Goal: Communication & Community: Answer question/provide support

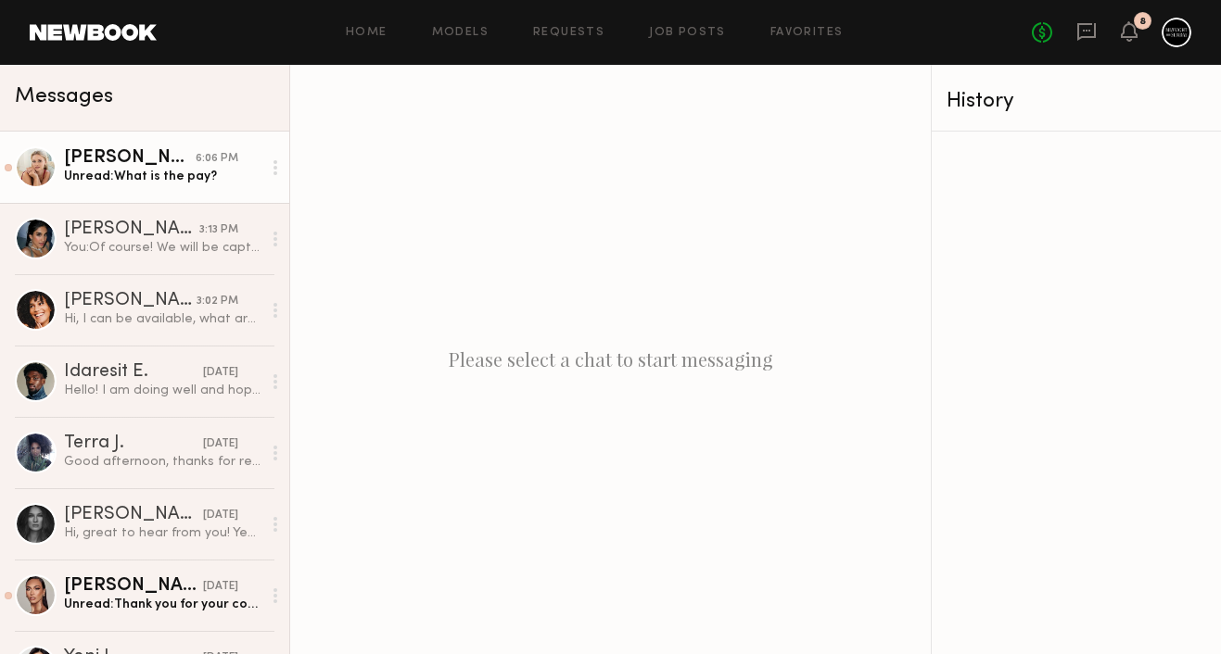
click at [194, 174] on div "Unread: What is the pay?" at bounding box center [162, 177] width 197 height 18
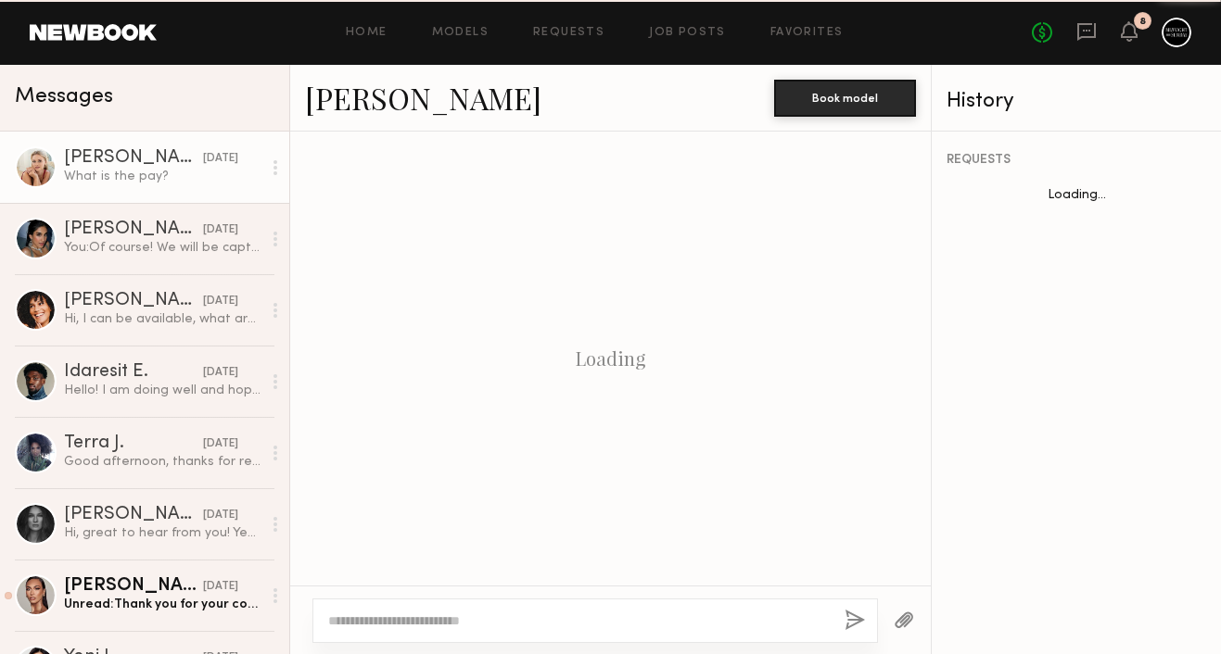
scroll to position [1153, 0]
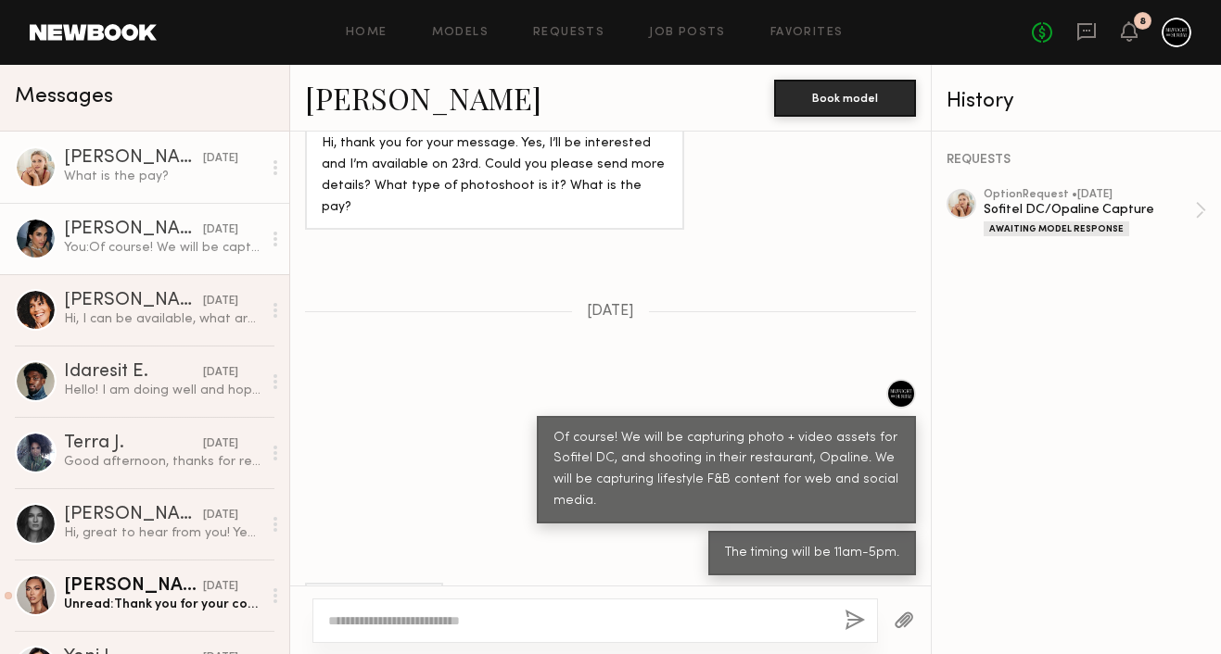
click at [170, 219] on link "[PERSON_NAME] [DATE] You: Of course! We will be capturing photo + video assets …" at bounding box center [144, 238] width 289 height 71
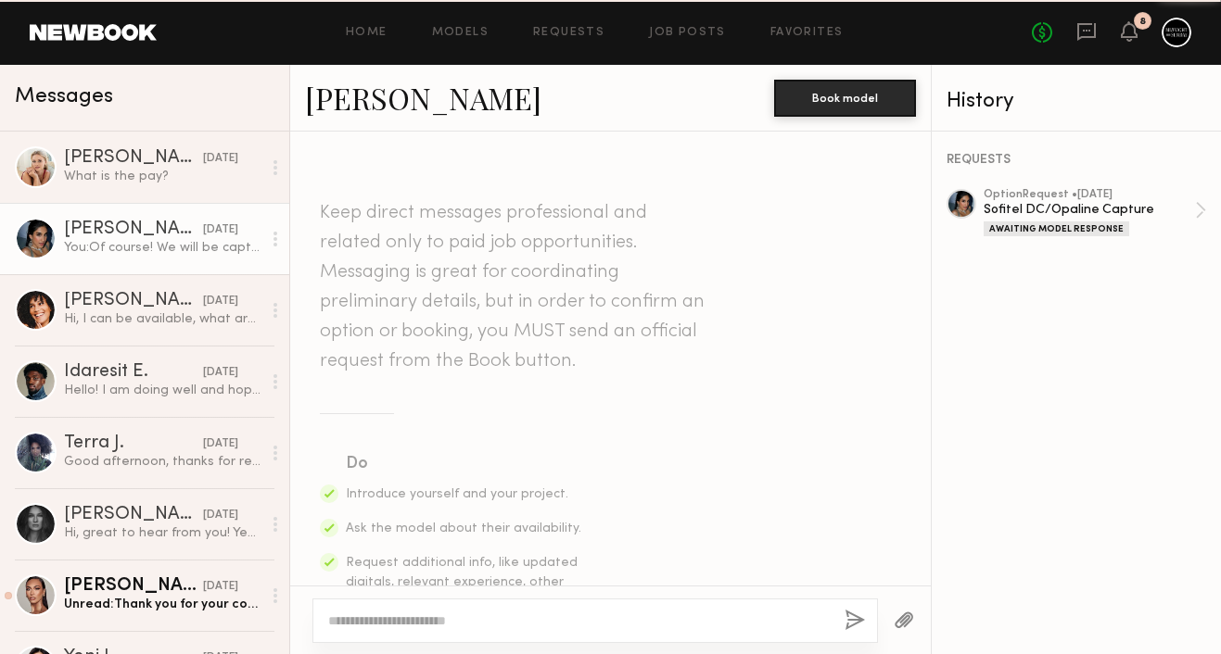
scroll to position [1055, 0]
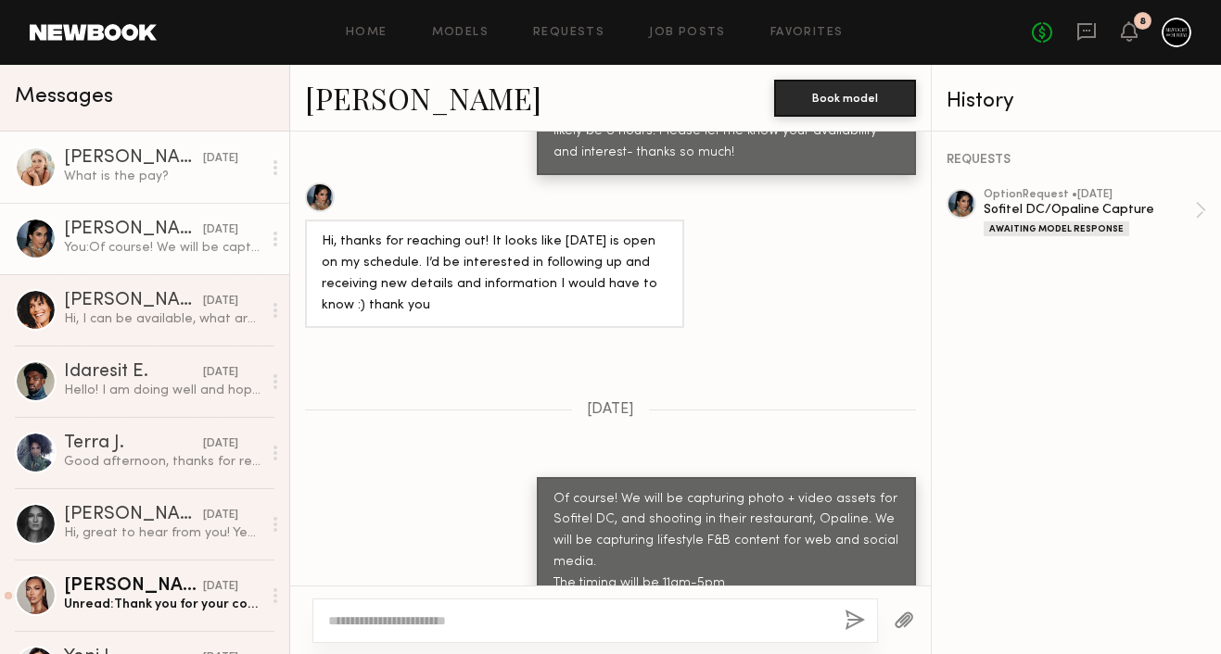
click at [163, 174] on div "What is the pay?" at bounding box center [162, 177] width 197 height 18
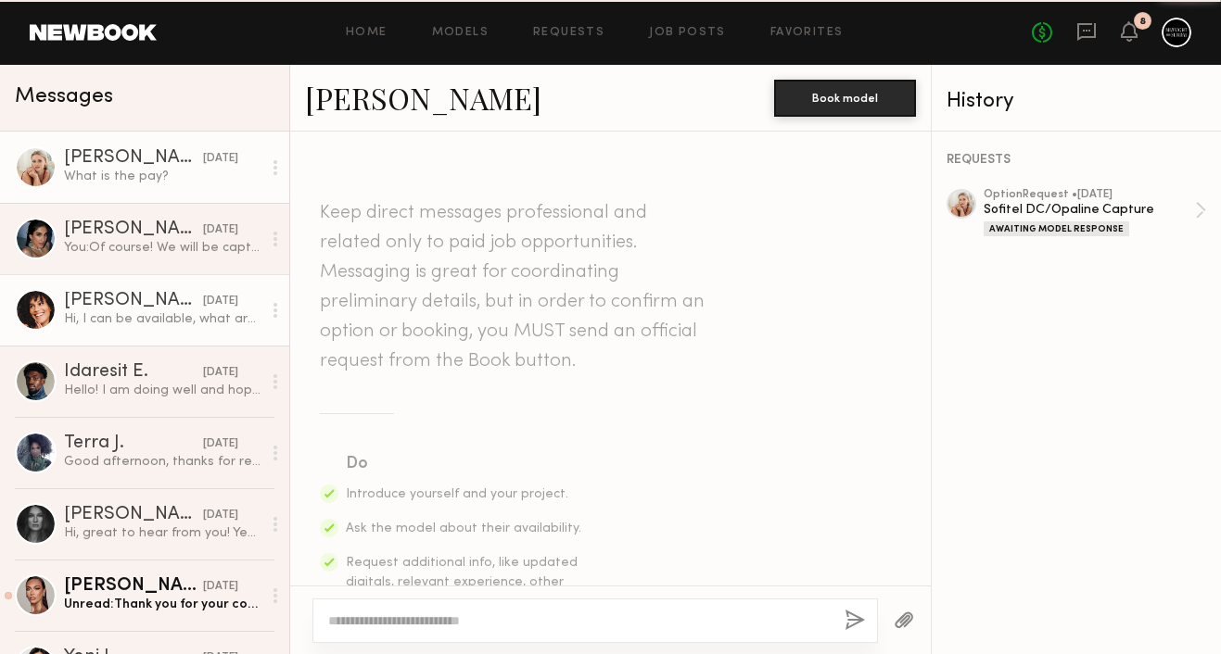
scroll to position [1153, 0]
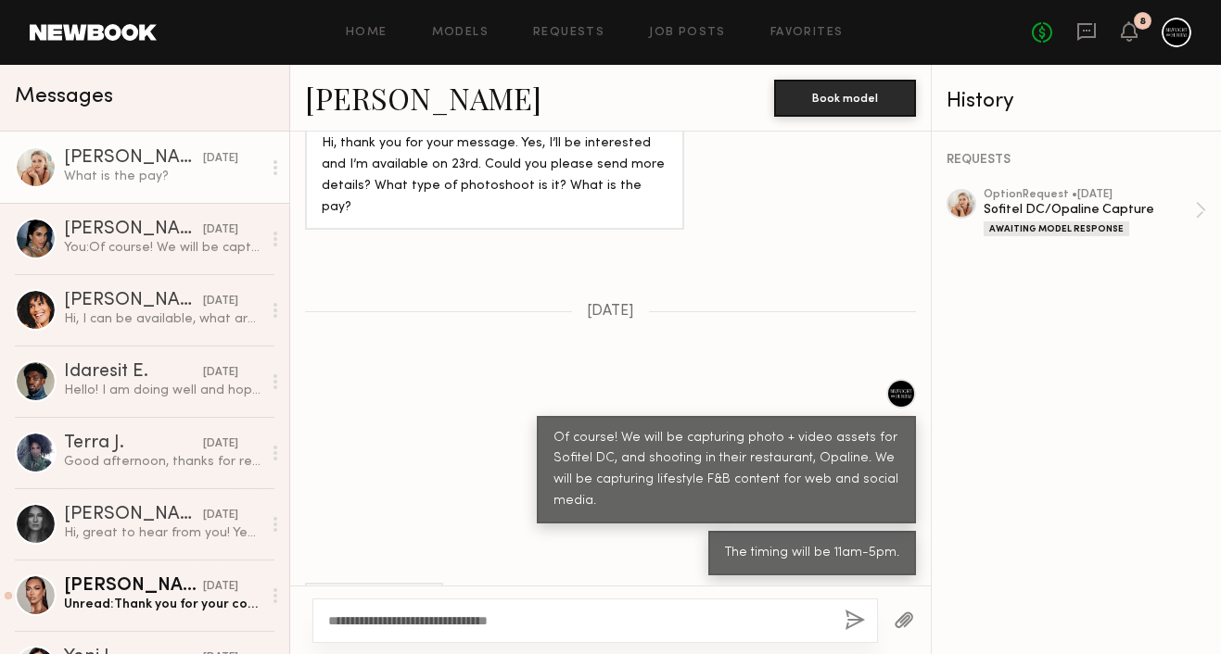
click at [354, 625] on textarea "**********" at bounding box center [578, 621] width 501 height 19
click at [642, 616] on textarea "**********" at bounding box center [578, 621] width 501 height 19
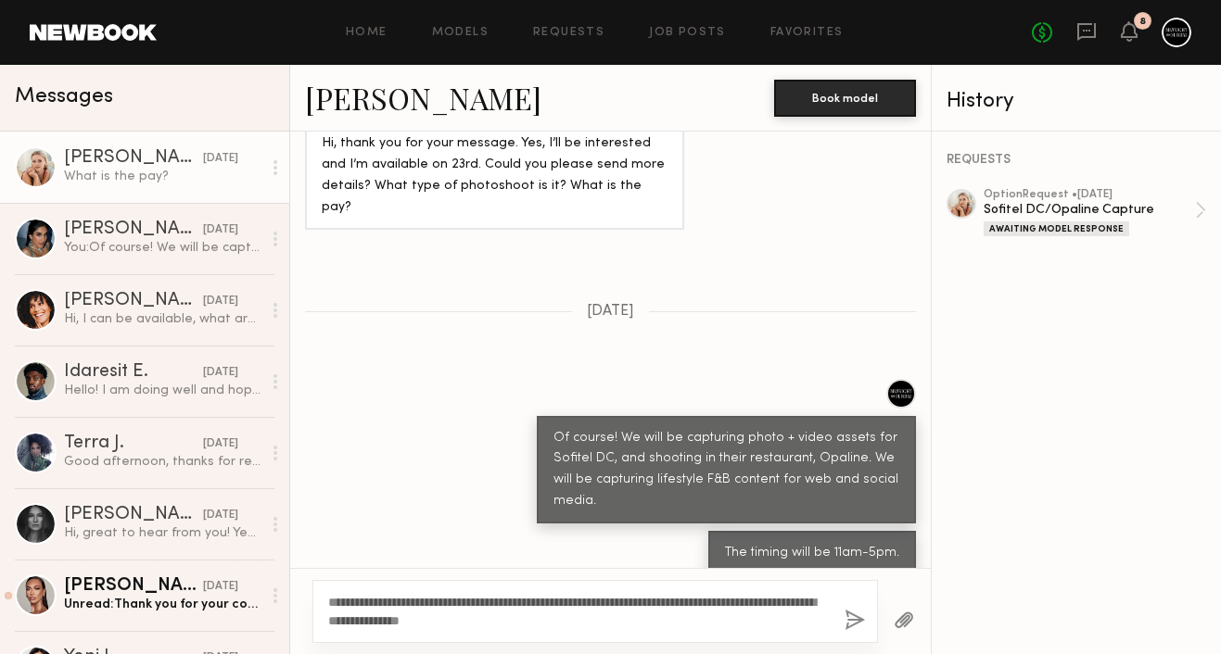
type textarea "**********"
click at [860, 631] on button "button" at bounding box center [854, 621] width 20 height 23
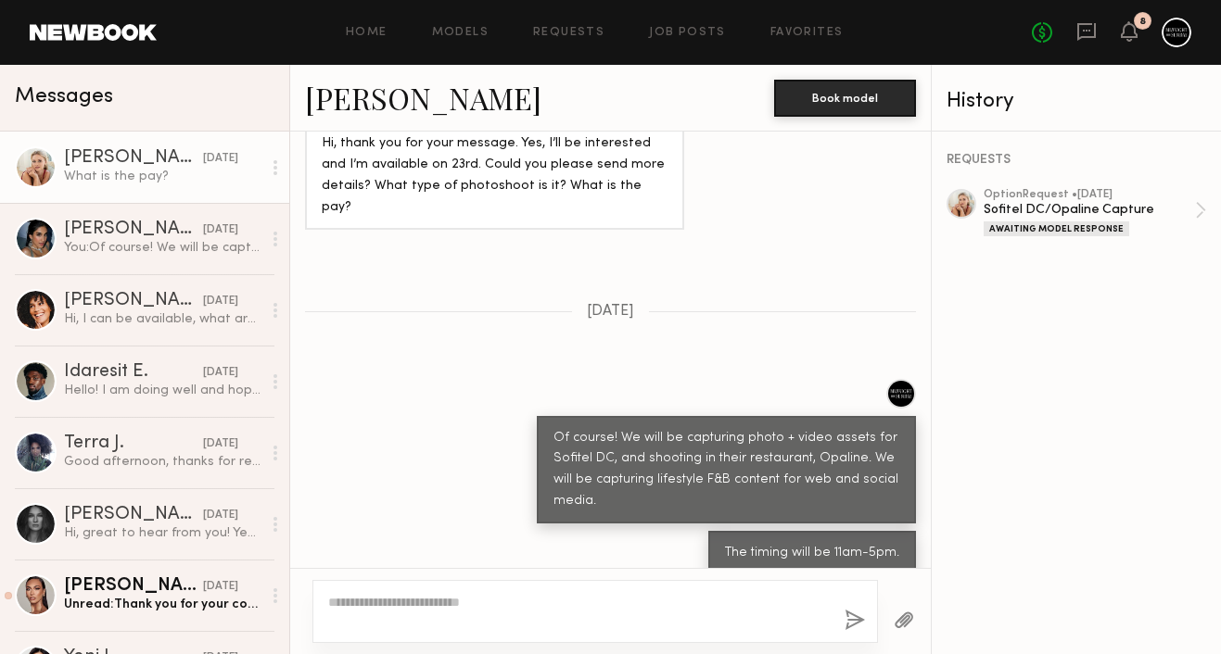
scroll to position [1566, 0]
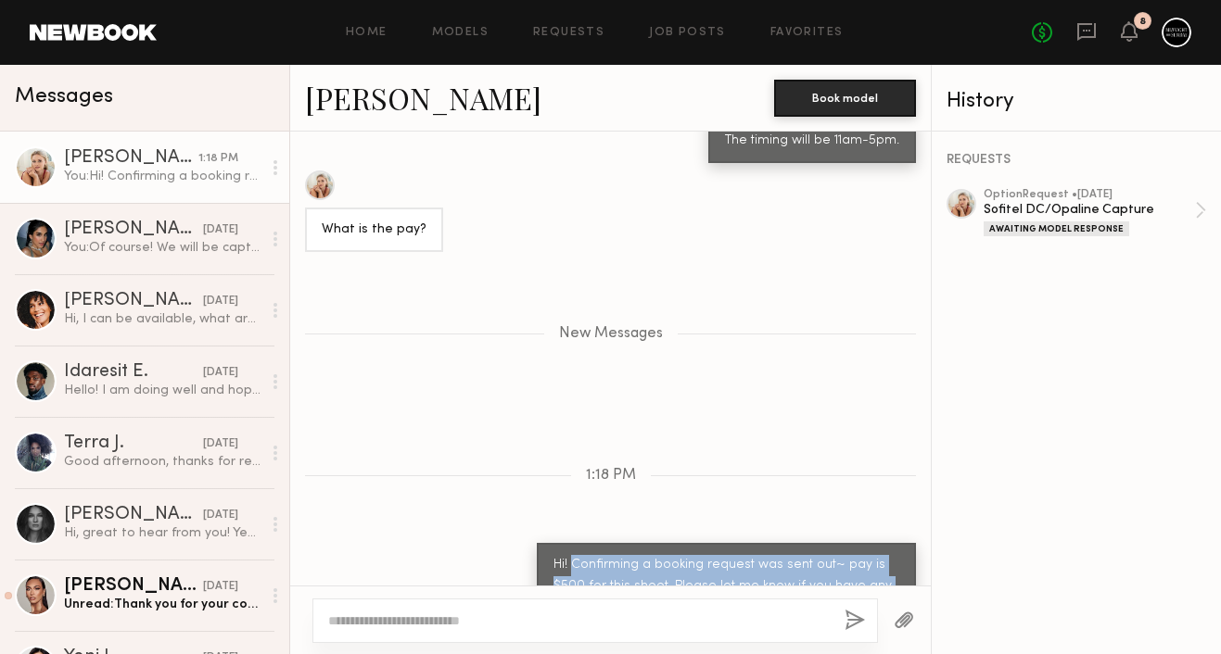
drag, startPoint x: 575, startPoint y: 505, endPoint x: 679, endPoint y: 561, distance: 118.6
click at [679, 561] on div "Hi! Confirming a booking request was sent out~ pay is $500 for this shoot. Plea…" at bounding box center [726, 586] width 379 height 87
copy div "Confirming a booking request was sent out~ pay is $500 for this shoot. Please l…"
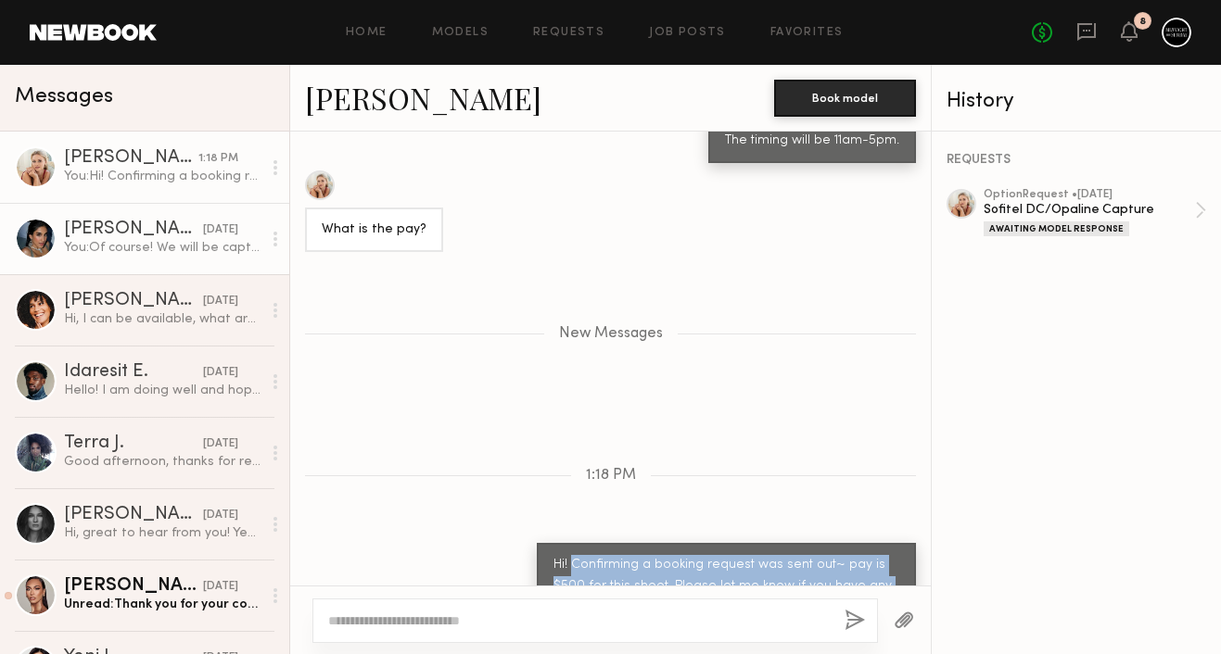
click at [120, 235] on div "Sarah N." at bounding box center [133, 230] width 139 height 19
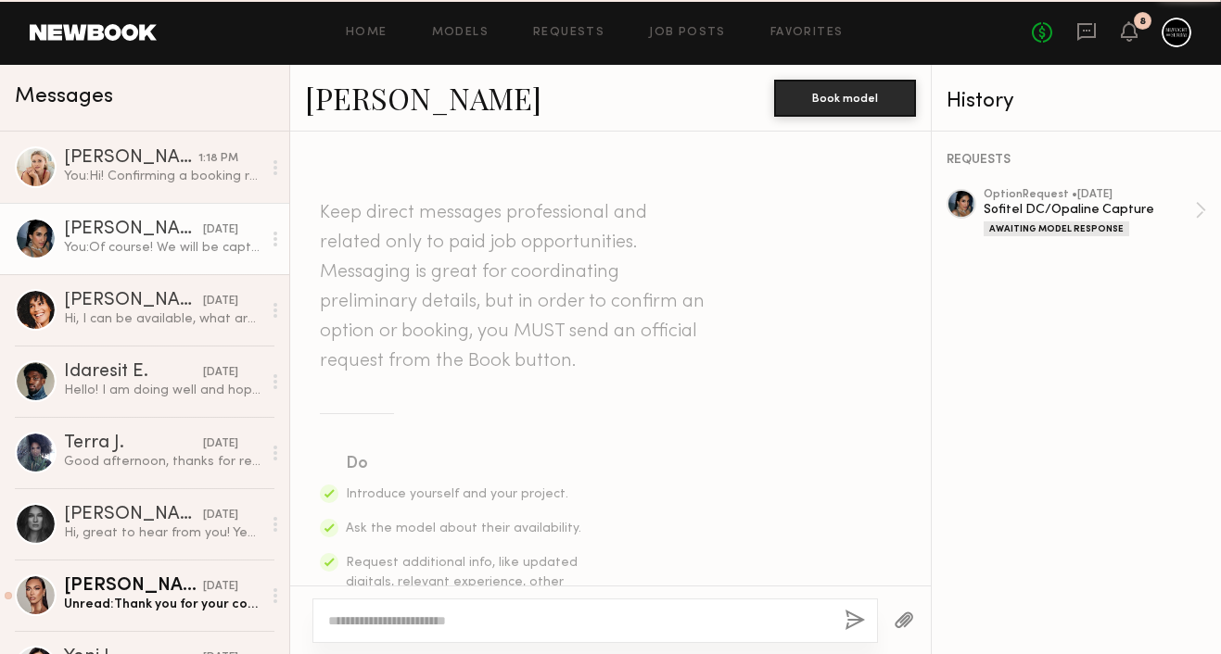
scroll to position [1055, 0]
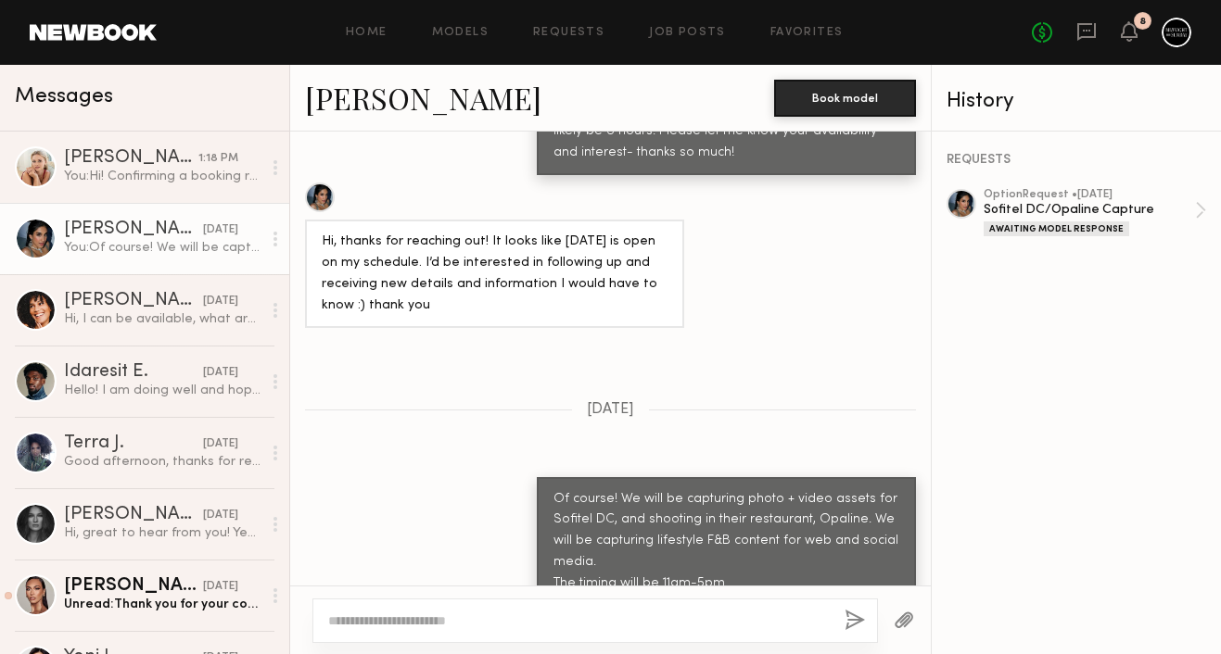
click at [374, 624] on textarea at bounding box center [578, 621] width 501 height 19
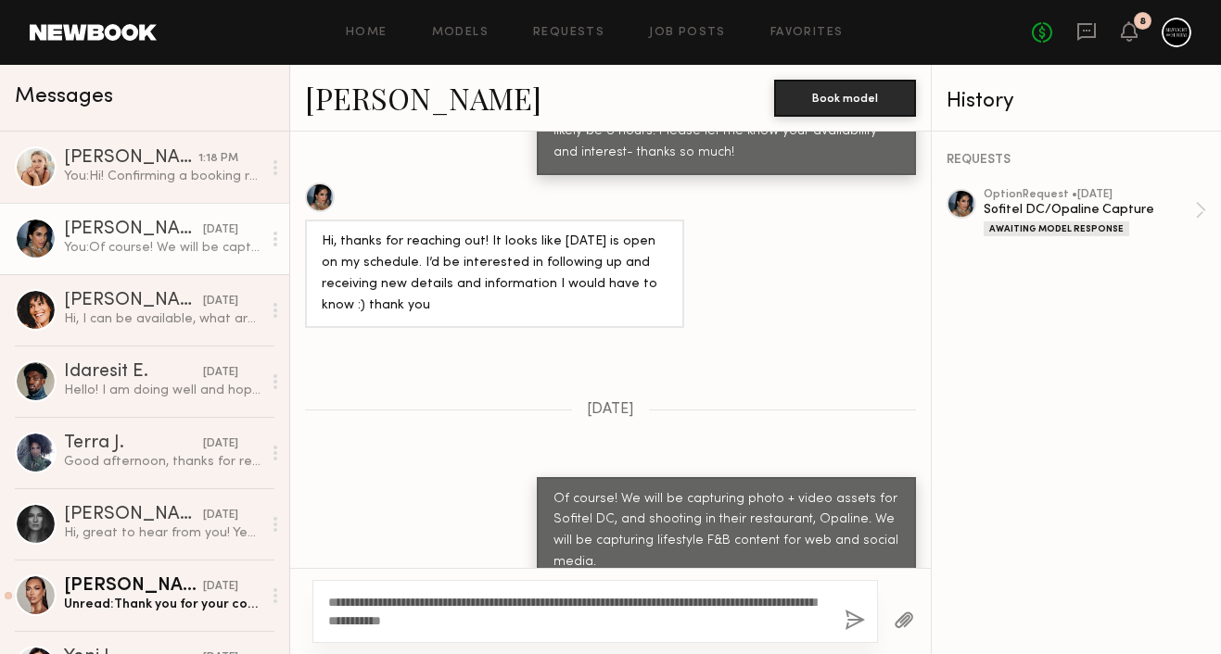
type textarea "**********"
click at [850, 616] on button "button" at bounding box center [854, 621] width 20 height 23
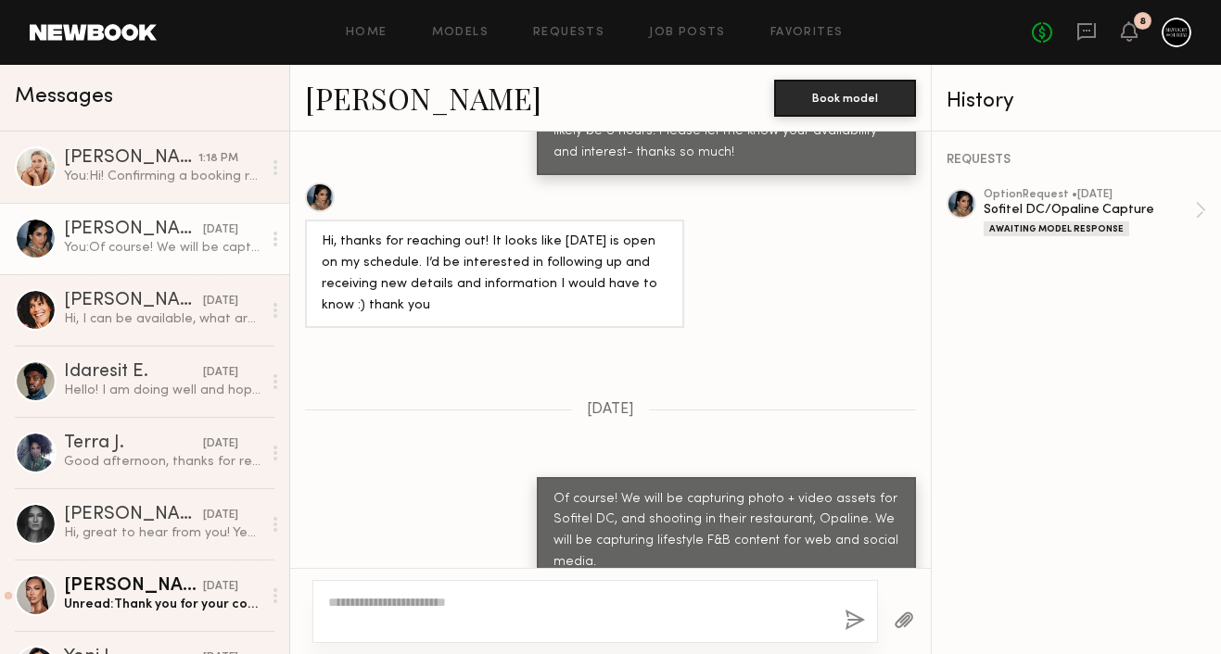
scroll to position [1467, 0]
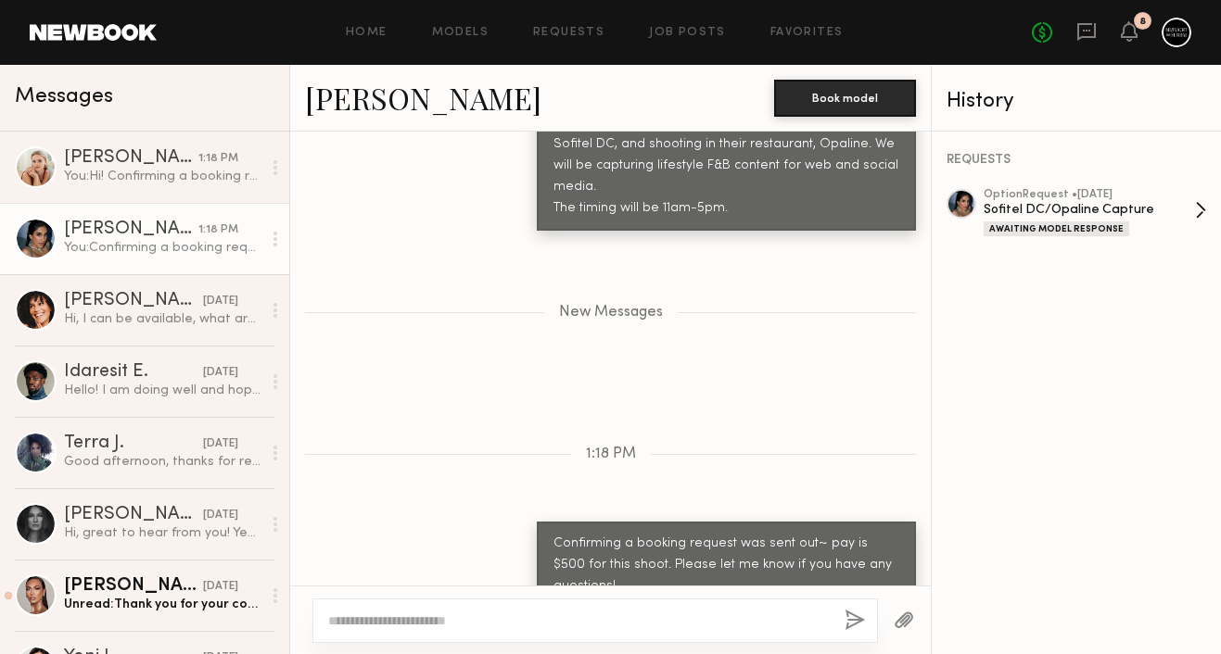
click at [1146, 201] on div "Sofitel DC/Opaline Capture" at bounding box center [1089, 210] width 211 height 18
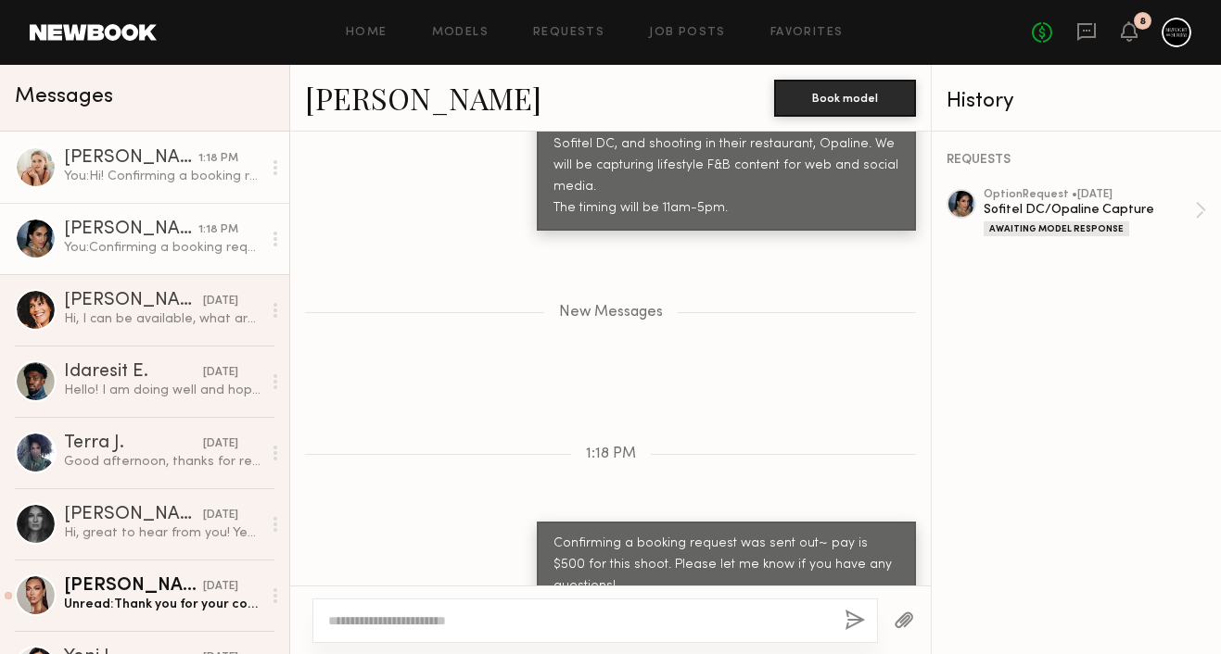
click at [181, 188] on link "Svitlana G. 1:18 PM You: Hi! Confirming a booking request was sent out~ pay is …" at bounding box center [144, 167] width 289 height 71
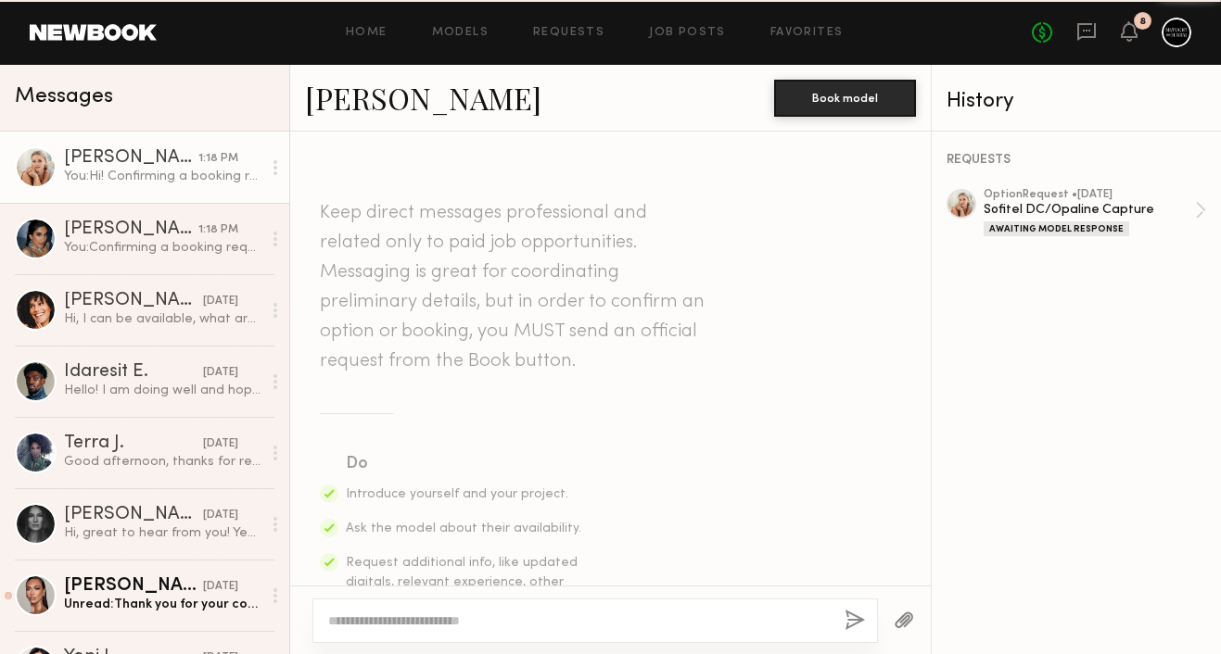
scroll to position [1425, 0]
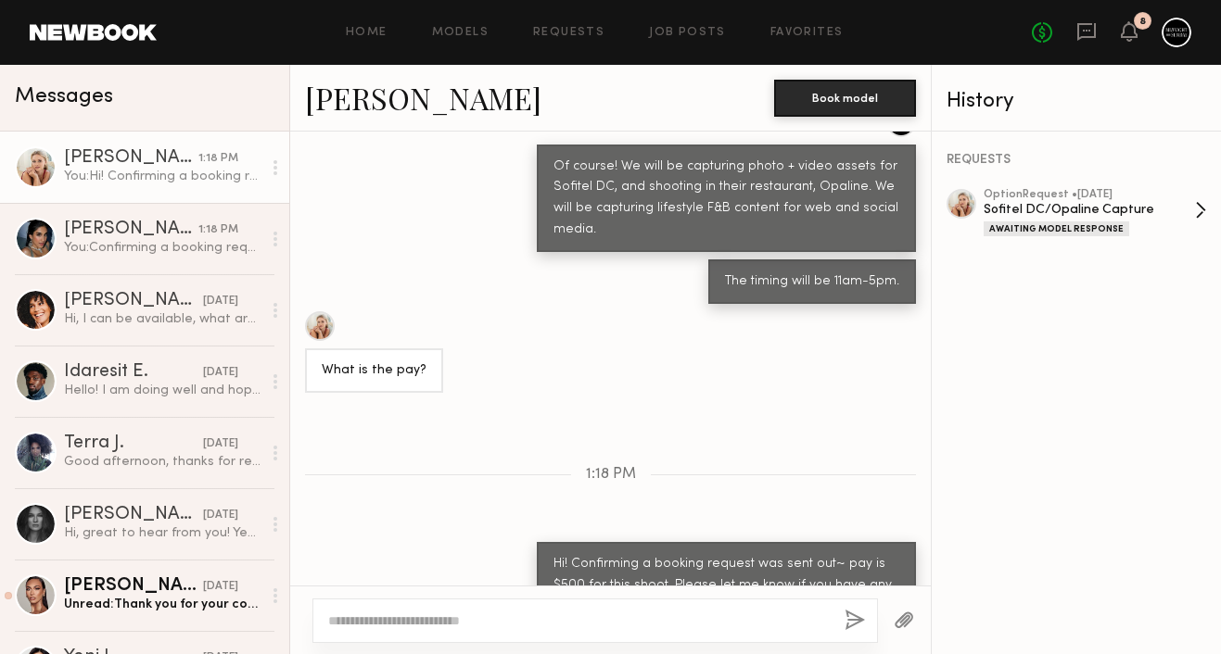
click at [1085, 201] on div "Sofitel DC/Opaline Capture" at bounding box center [1089, 210] width 211 height 18
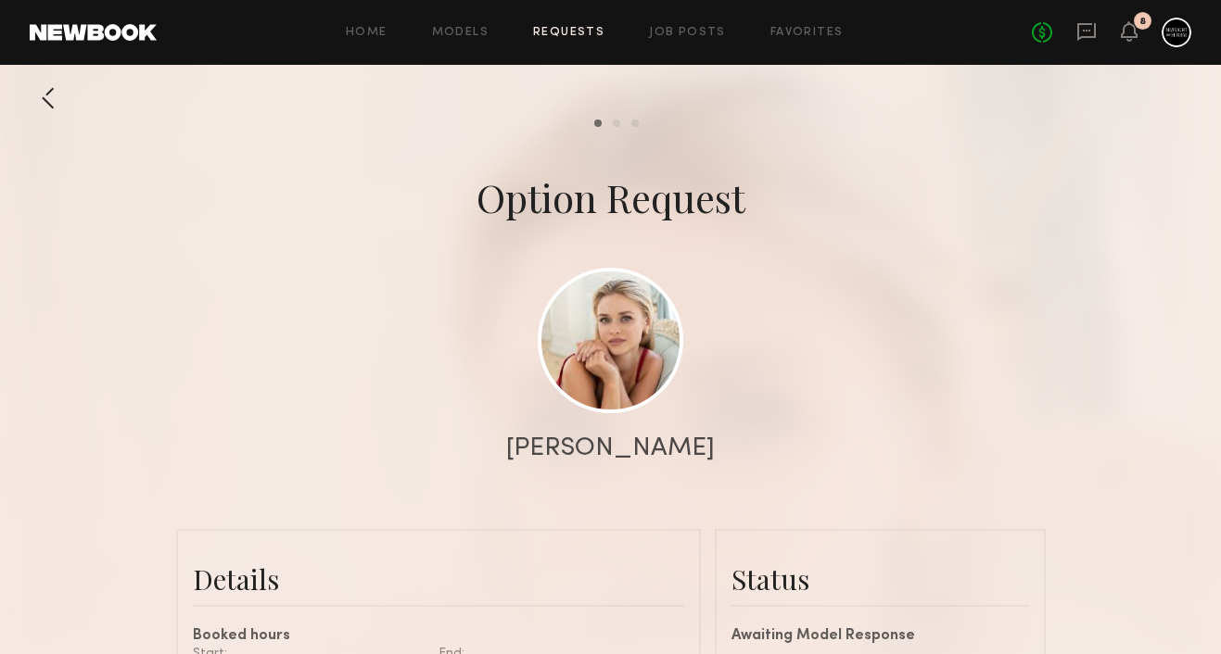
scroll to position [1560, 0]
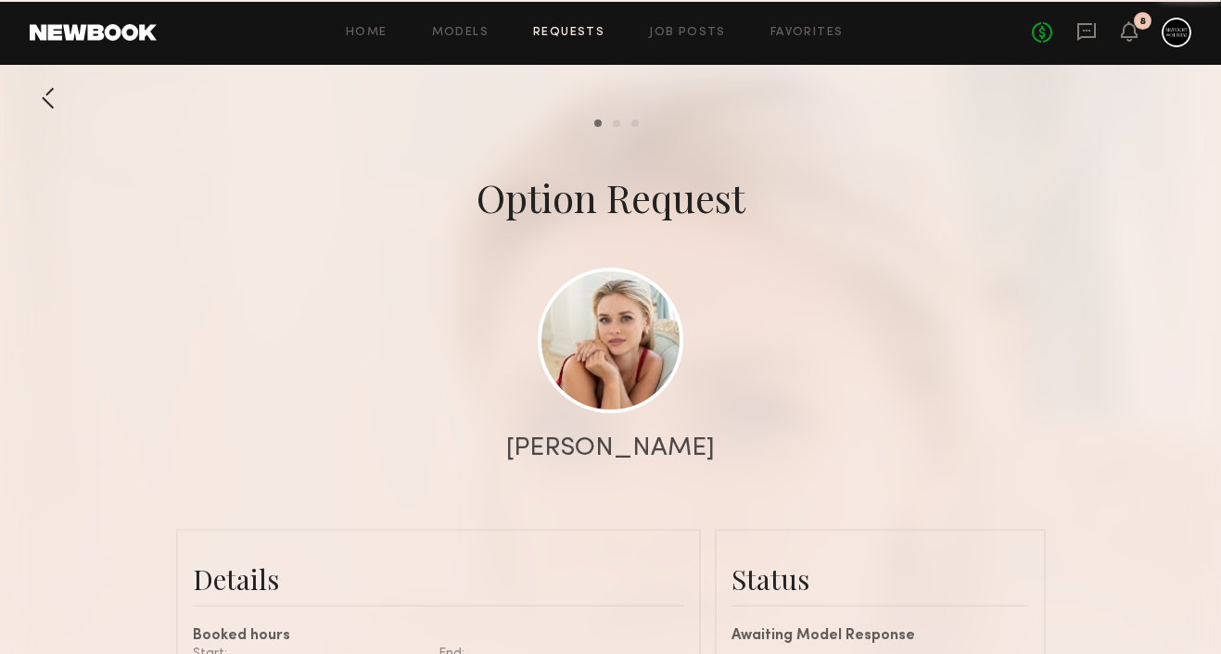
scroll to position [1560, 0]
